Goal: Information Seeking & Learning: Learn about a topic

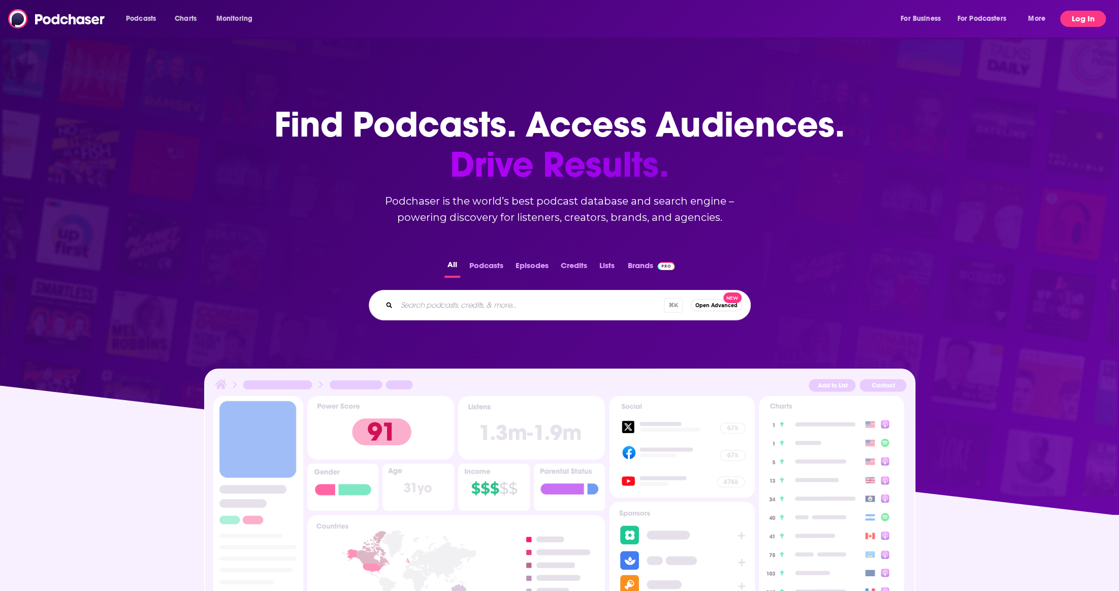
click at [1065, 15] on button "Log In" at bounding box center [1083, 19] width 46 height 16
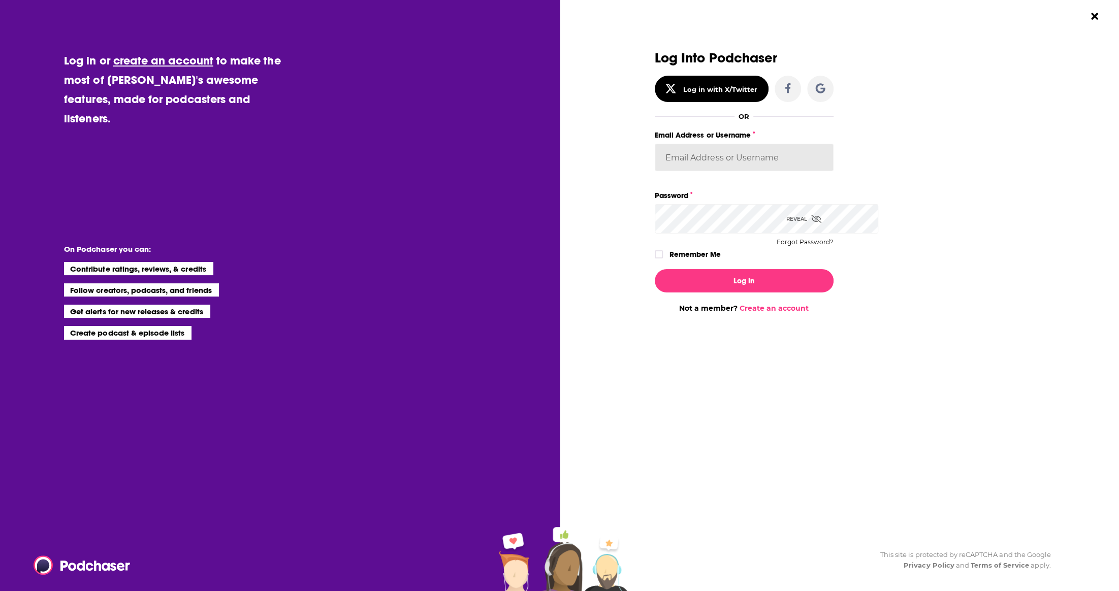
type input "winkjono"
click at [789, 293] on button "Log In" at bounding box center [744, 280] width 179 height 23
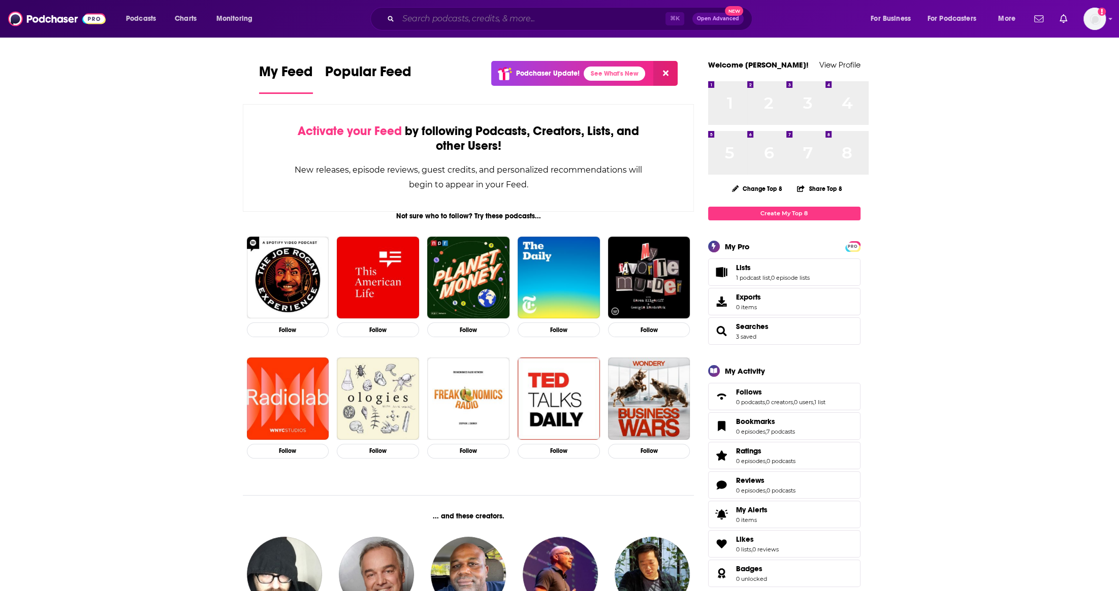
click at [439, 26] on input "Search podcasts, credits, & more..." at bounding box center [531, 19] width 267 height 16
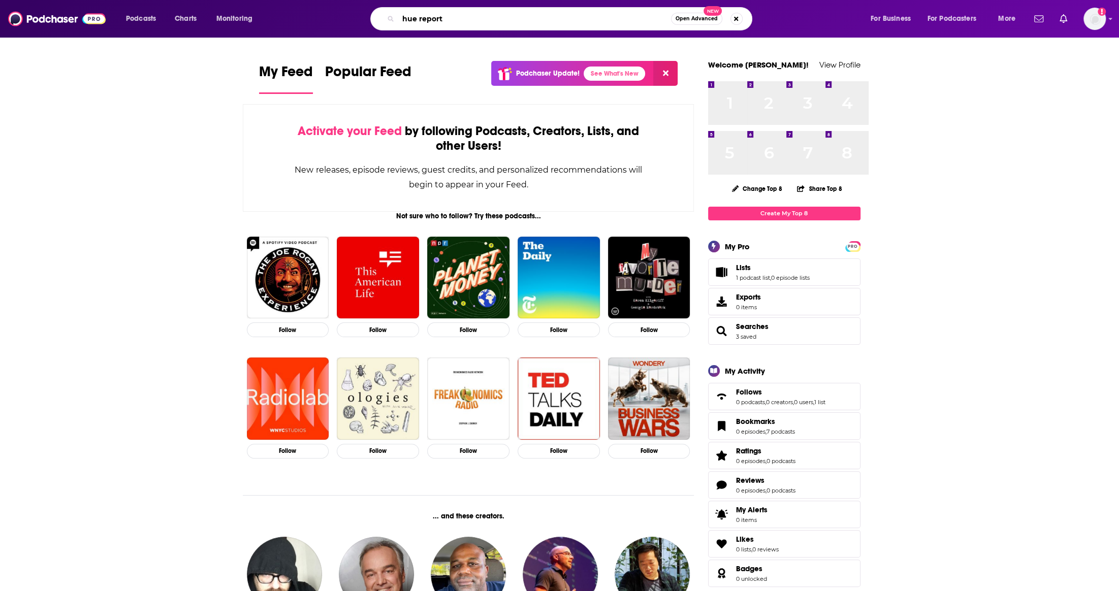
type input "hue report"
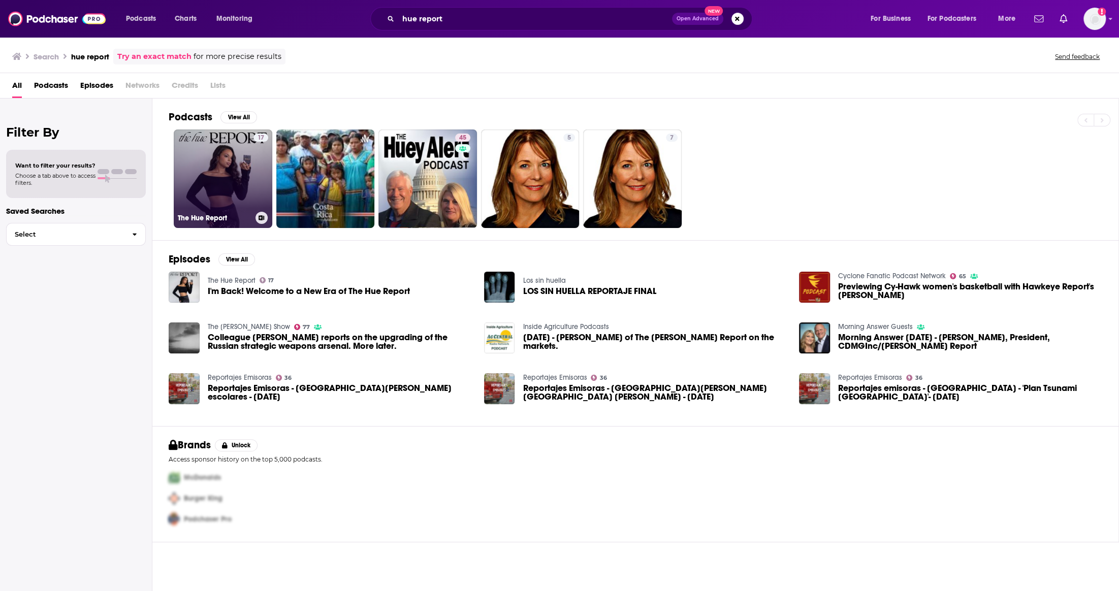
click at [272, 162] on link "17 The Hue Report" at bounding box center [223, 179] width 99 height 99
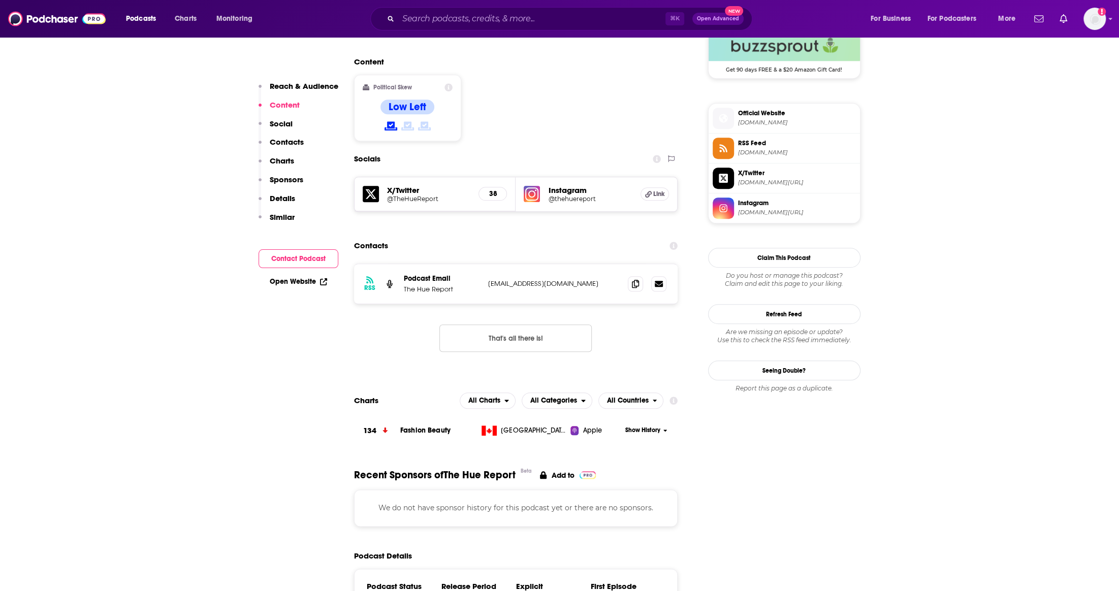
scroll to position [775, 0]
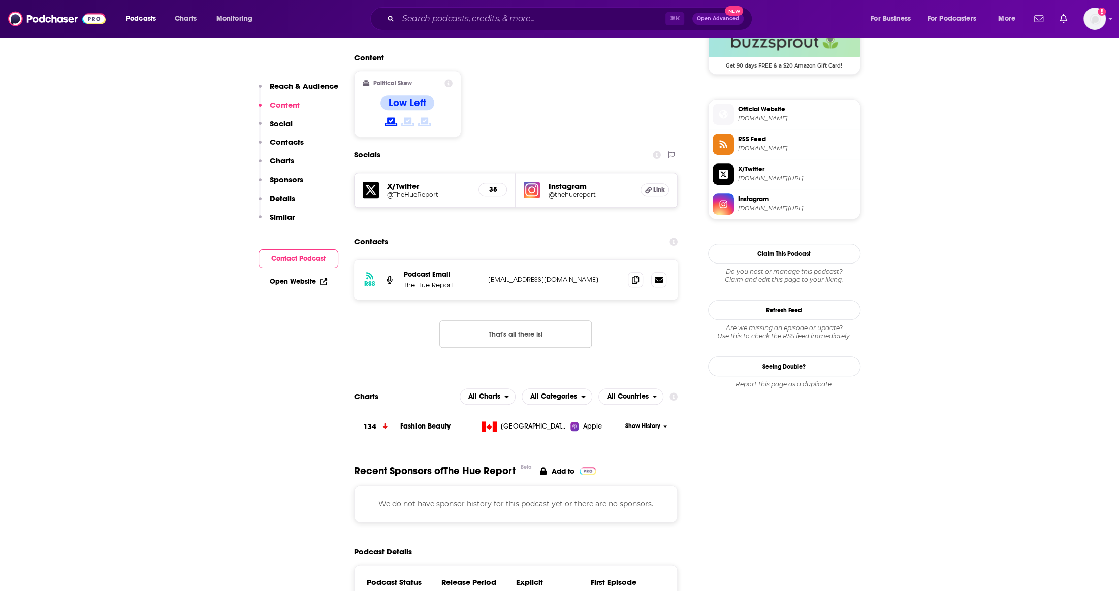
click at [579, 191] on h5 "Instagram" at bounding box center [590, 186] width 84 height 10
click at [652, 194] on icon at bounding box center [648, 190] width 7 height 7
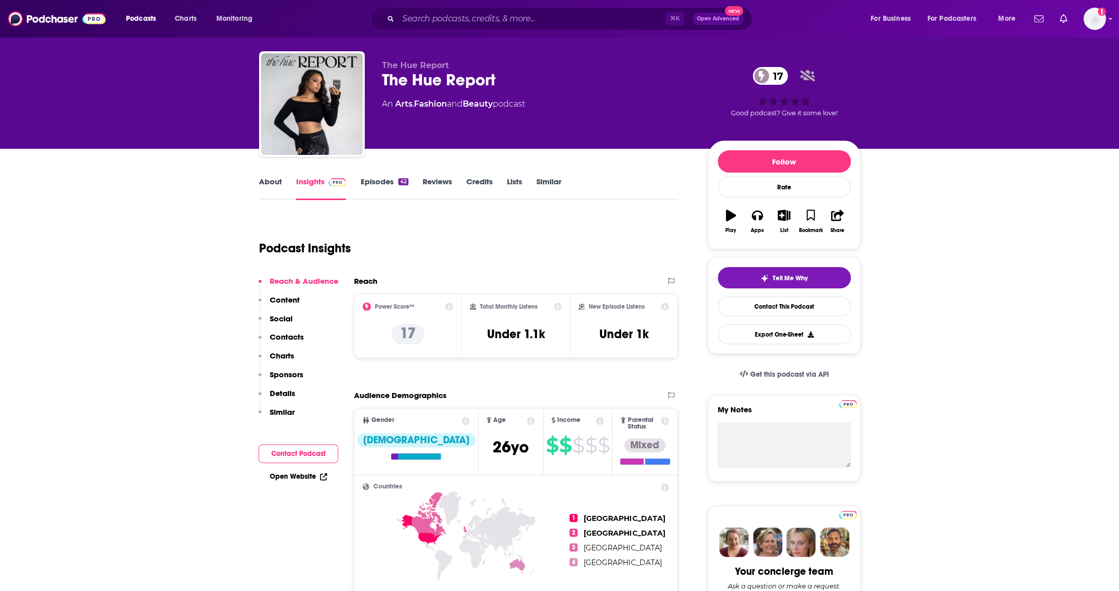
scroll to position [13, 0]
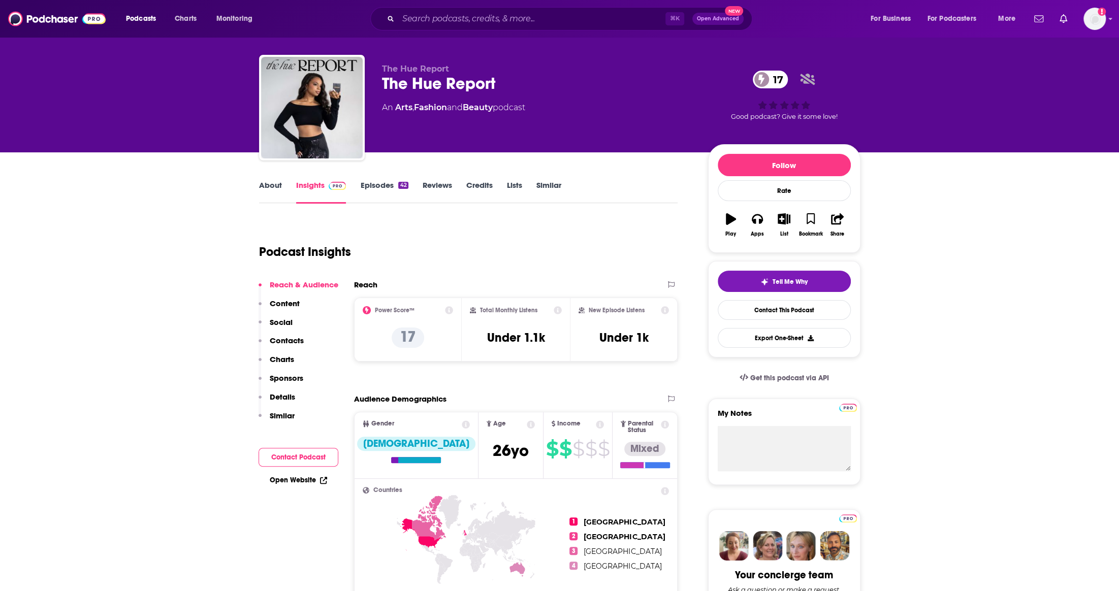
click at [360, 204] on link "Episodes 42" at bounding box center [384, 191] width 48 height 23
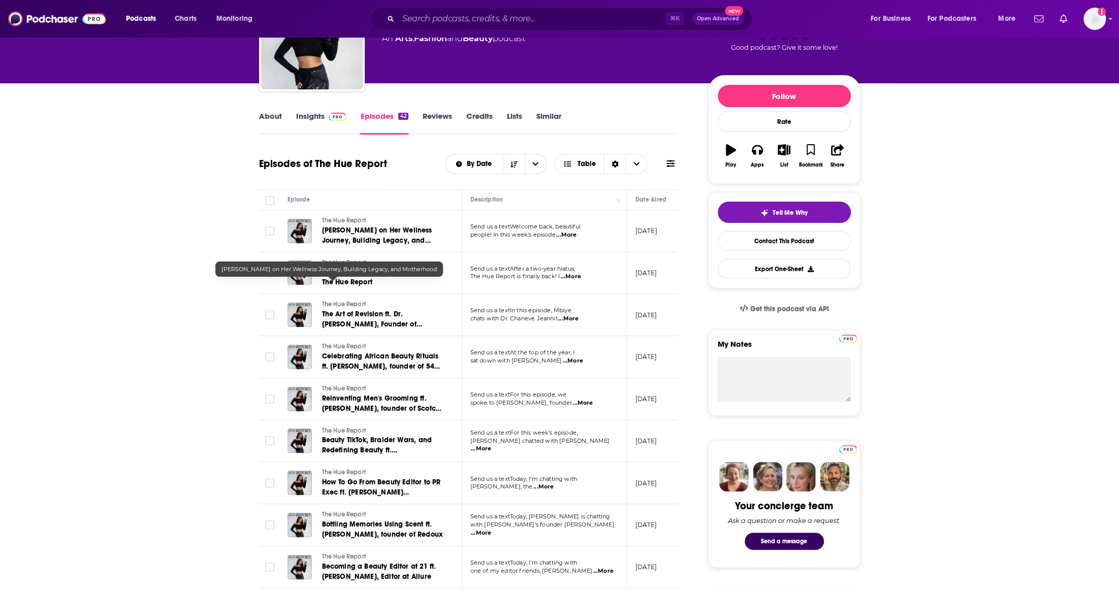
scroll to position [84, 0]
